Goal: Find specific page/section: Find specific page/section

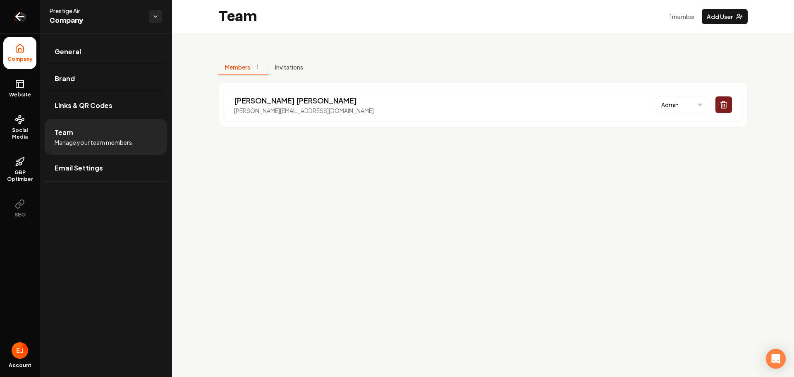
click at [23, 15] on icon "Return to dashboard" at bounding box center [19, 16] width 13 height 13
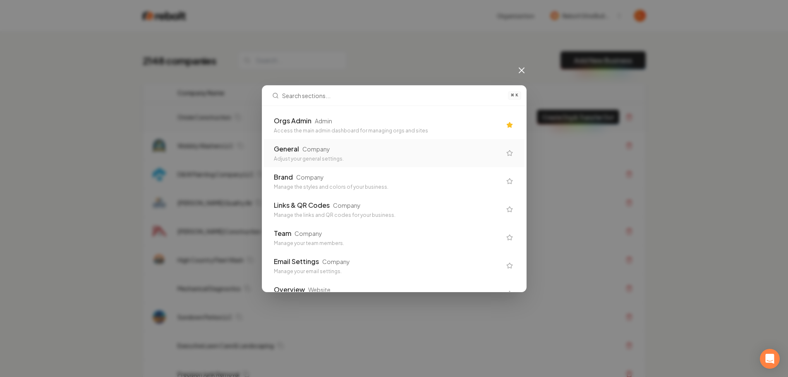
click at [425, 128] on div "Access the main admin dashboard for managing orgs and sites" at bounding box center [387, 130] width 227 height 7
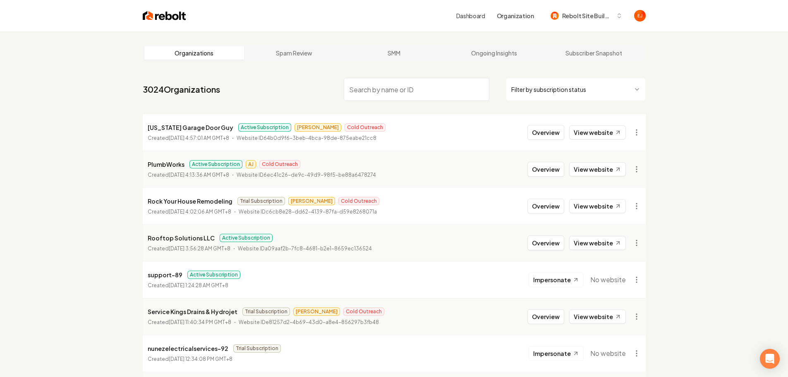
click at [394, 84] on input "search" at bounding box center [417, 89] width 146 height 23
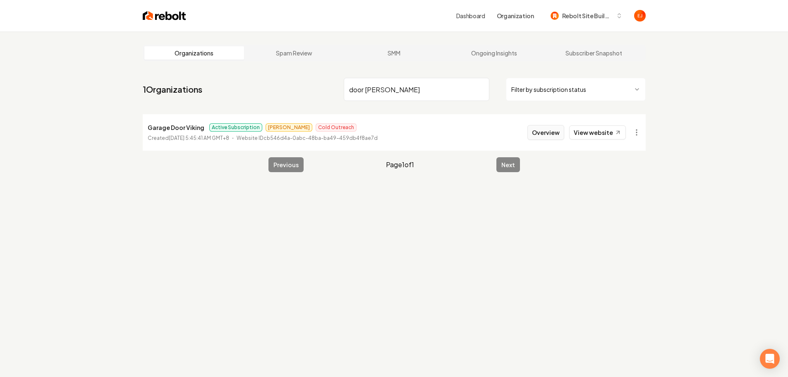
type input "door [PERSON_NAME]"
click at [543, 139] on button "Overview" at bounding box center [545, 132] width 37 height 15
